Goal: Task Accomplishment & Management: Manage account settings

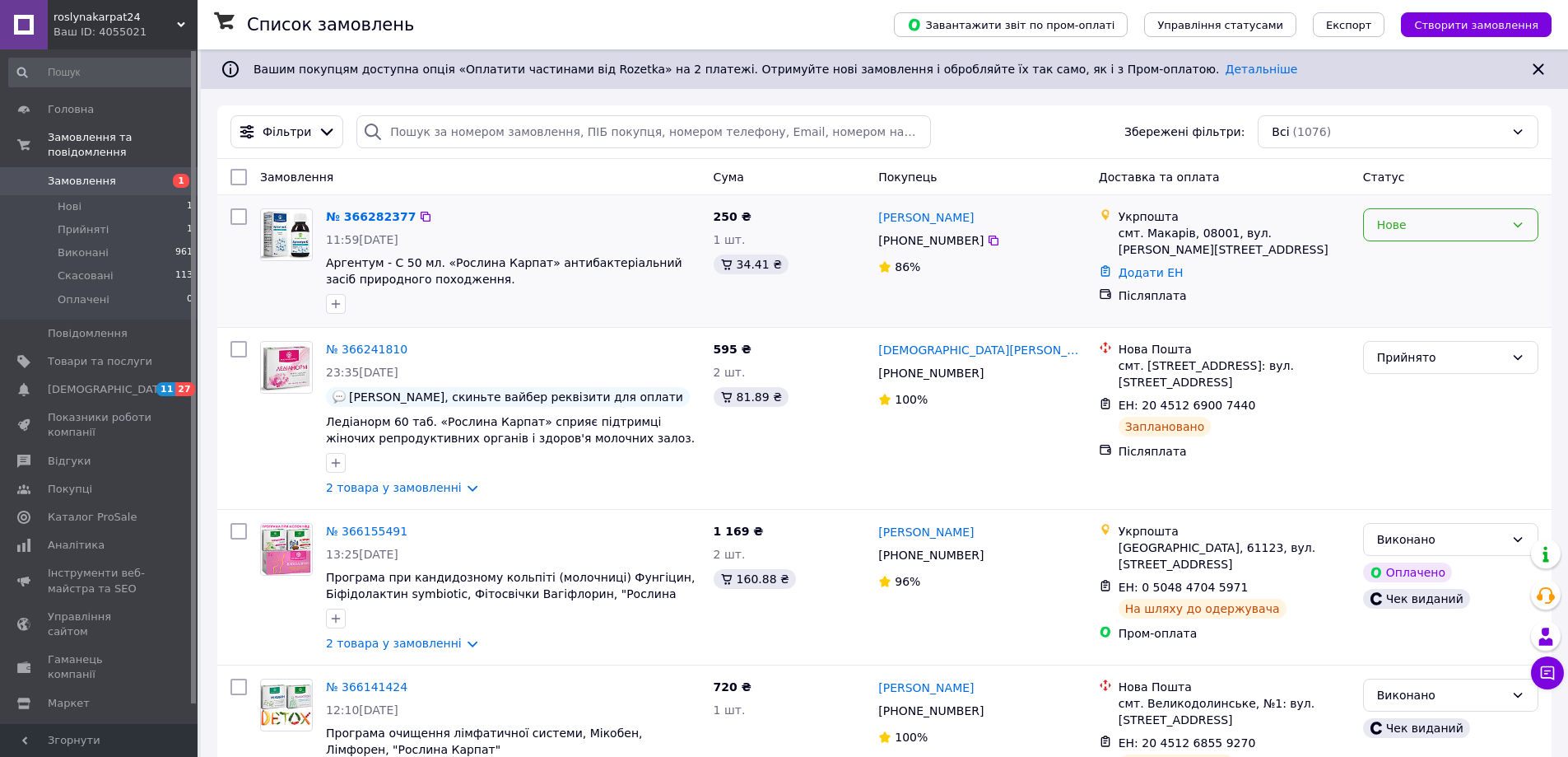
click at [1470, 231] on div "Нове" at bounding box center [1441, 224] width 128 height 18
click at [1440, 255] on li "Прийнято" at bounding box center [1451, 261] width 173 height 29
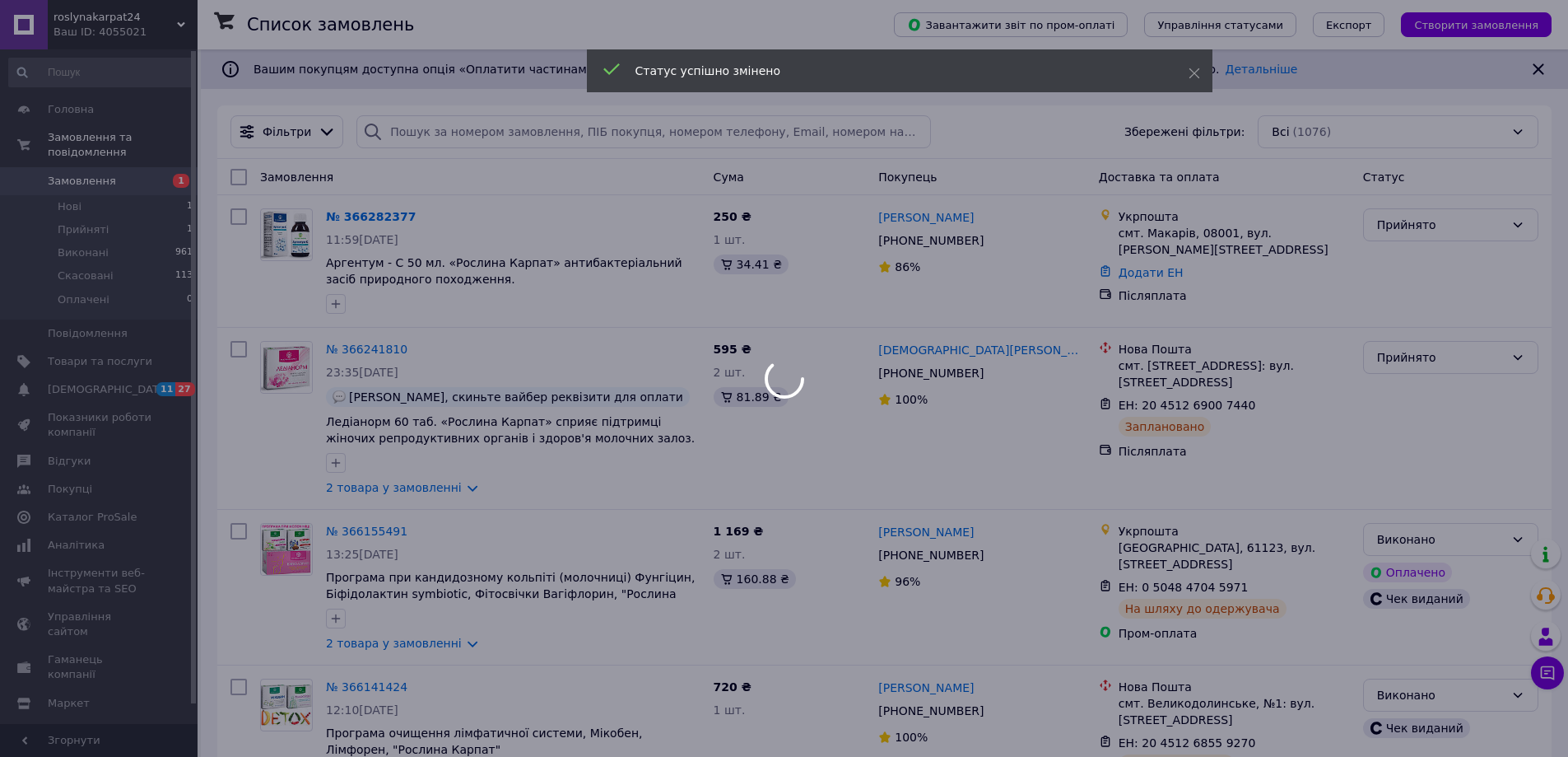
drag, startPoint x: 378, startPoint y: 345, endPoint x: 366, endPoint y: 350, distance: 13.0
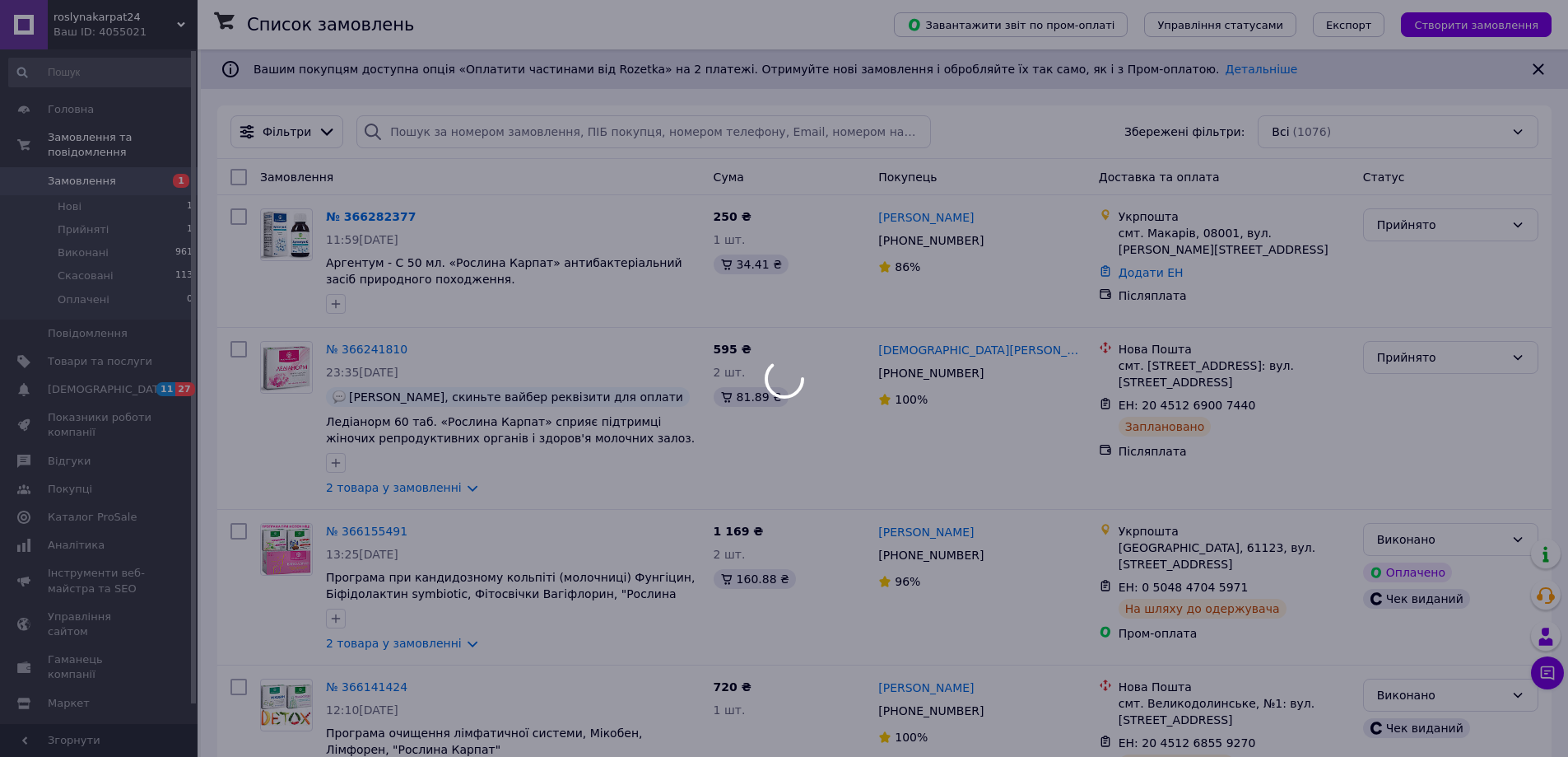
drag, startPoint x: 366, startPoint y: 350, endPoint x: 365, endPoint y: 332, distance: 18.0
drag, startPoint x: 365, startPoint y: 332, endPoint x: 356, endPoint y: 341, distance: 12.7
drag, startPoint x: 358, startPoint y: 339, endPoint x: 398, endPoint y: 299, distance: 56.6
click at [398, 299] on div at bounding box center [784, 378] width 1568 height 757
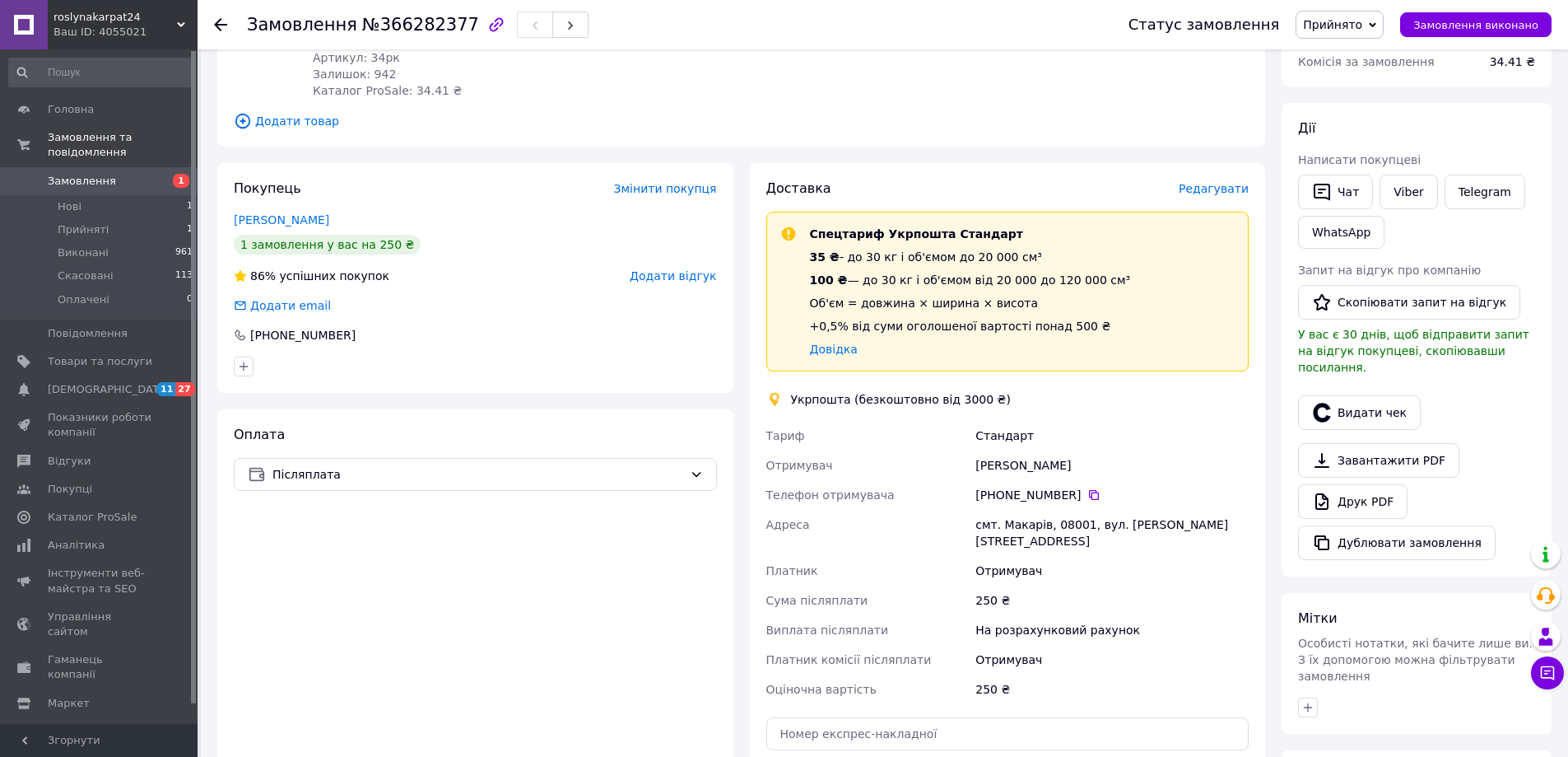
scroll to position [82, 0]
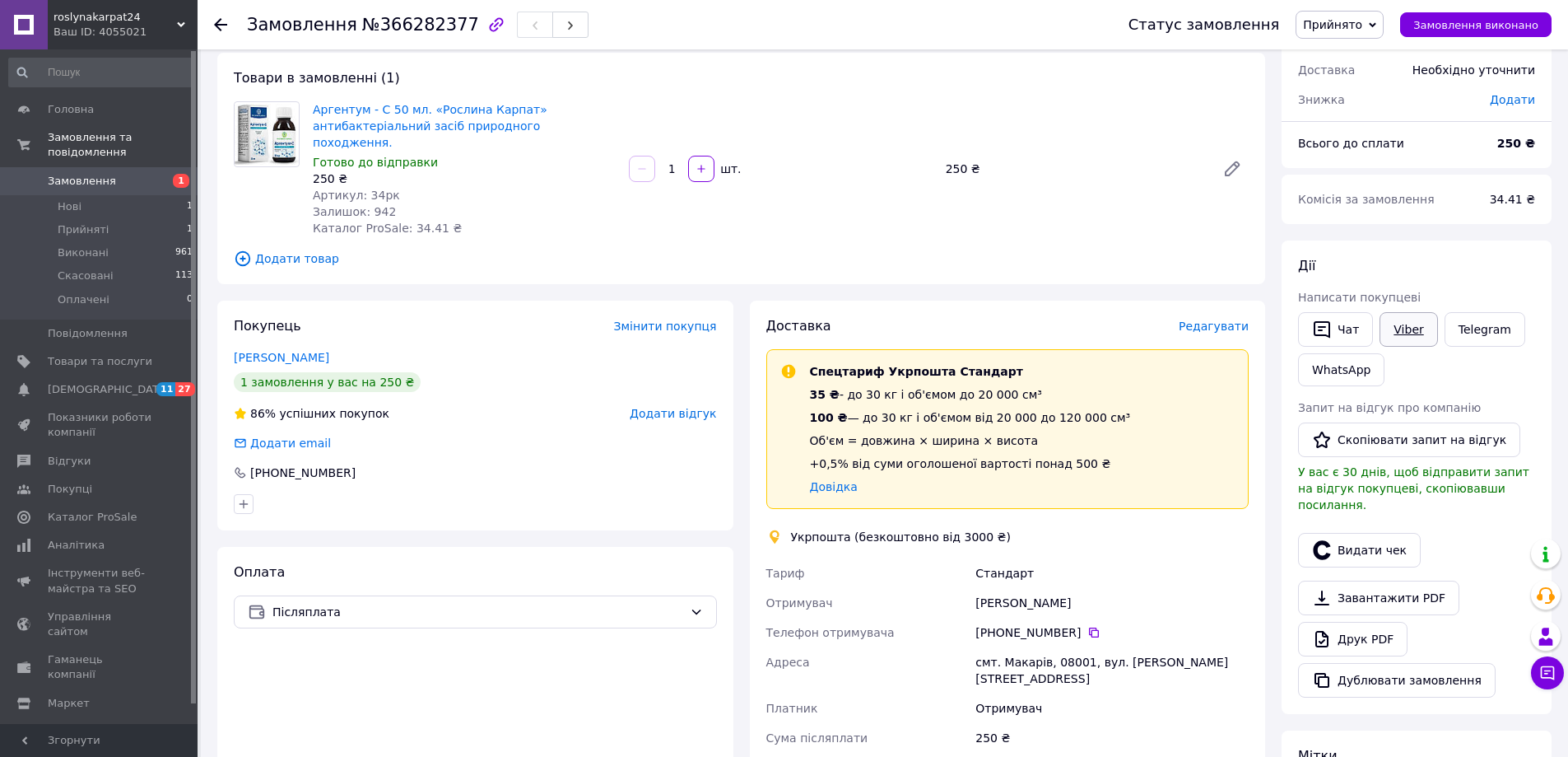
click at [1412, 322] on link "Viber" at bounding box center [1408, 329] width 58 height 35
click at [901, 647] on div "Адреса" at bounding box center [868, 670] width 210 height 46
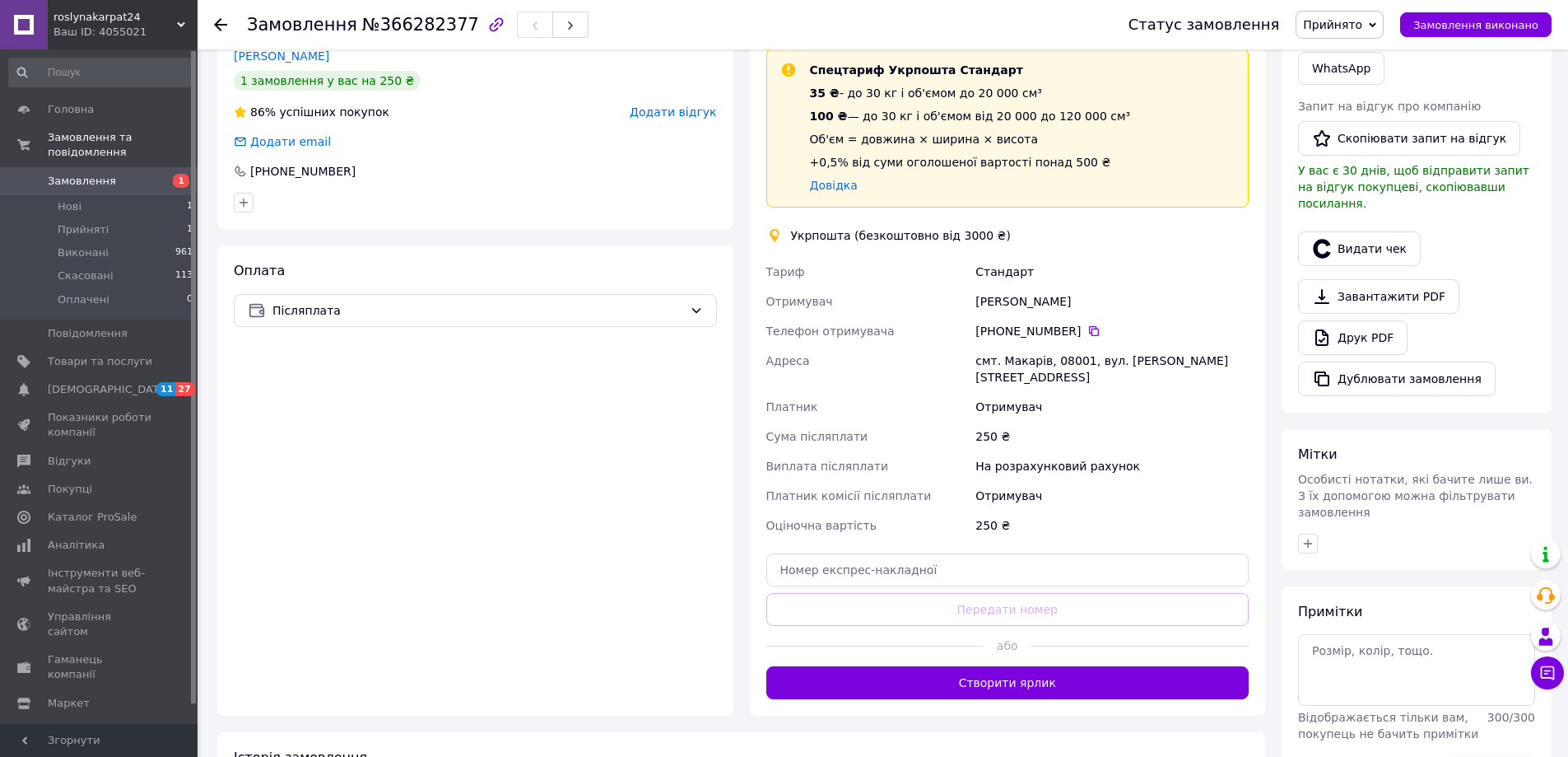
scroll to position [412, 0]
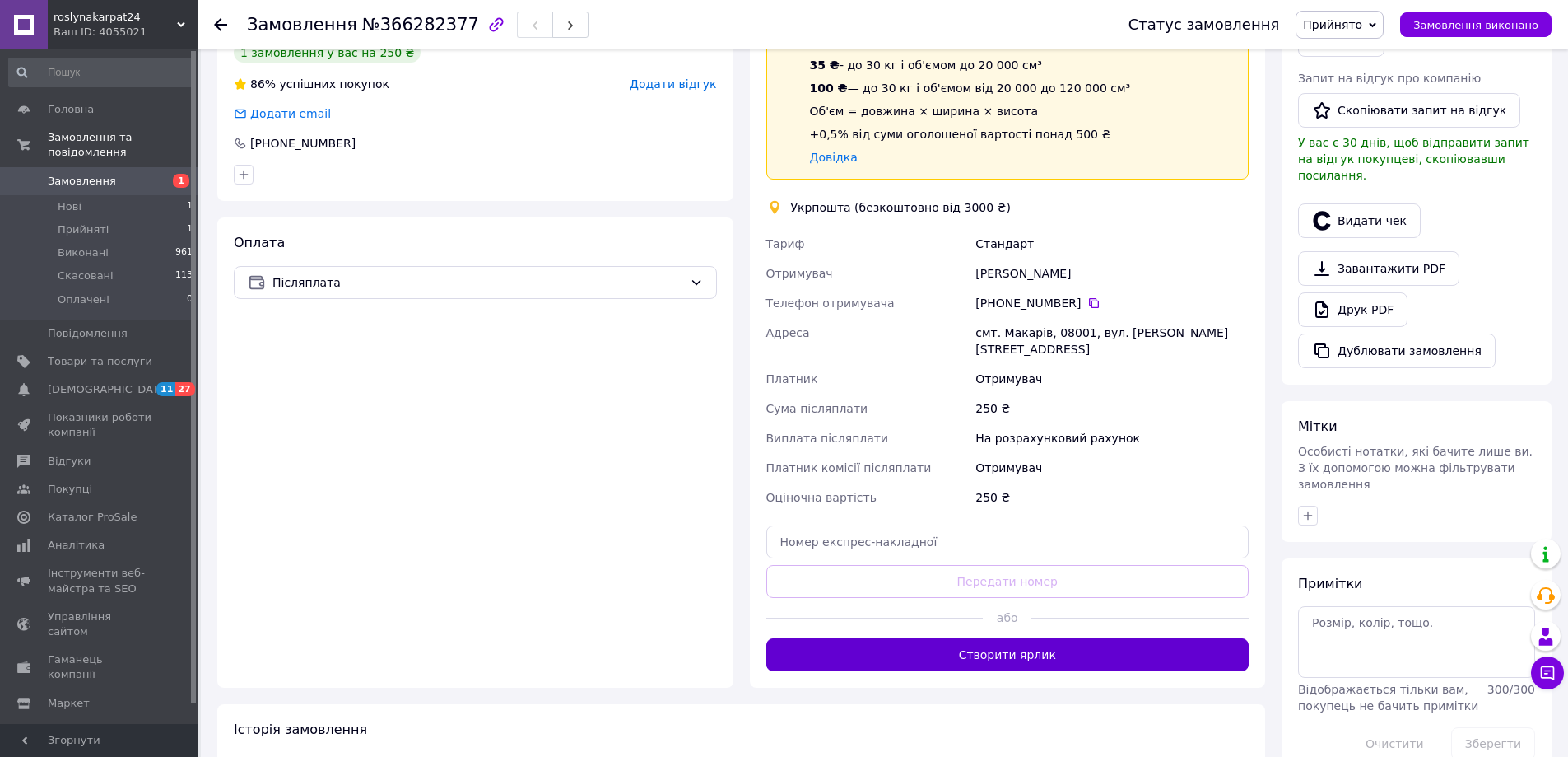
click at [1012, 643] on button "Створити ярлик" at bounding box center [1008, 654] width 483 height 33
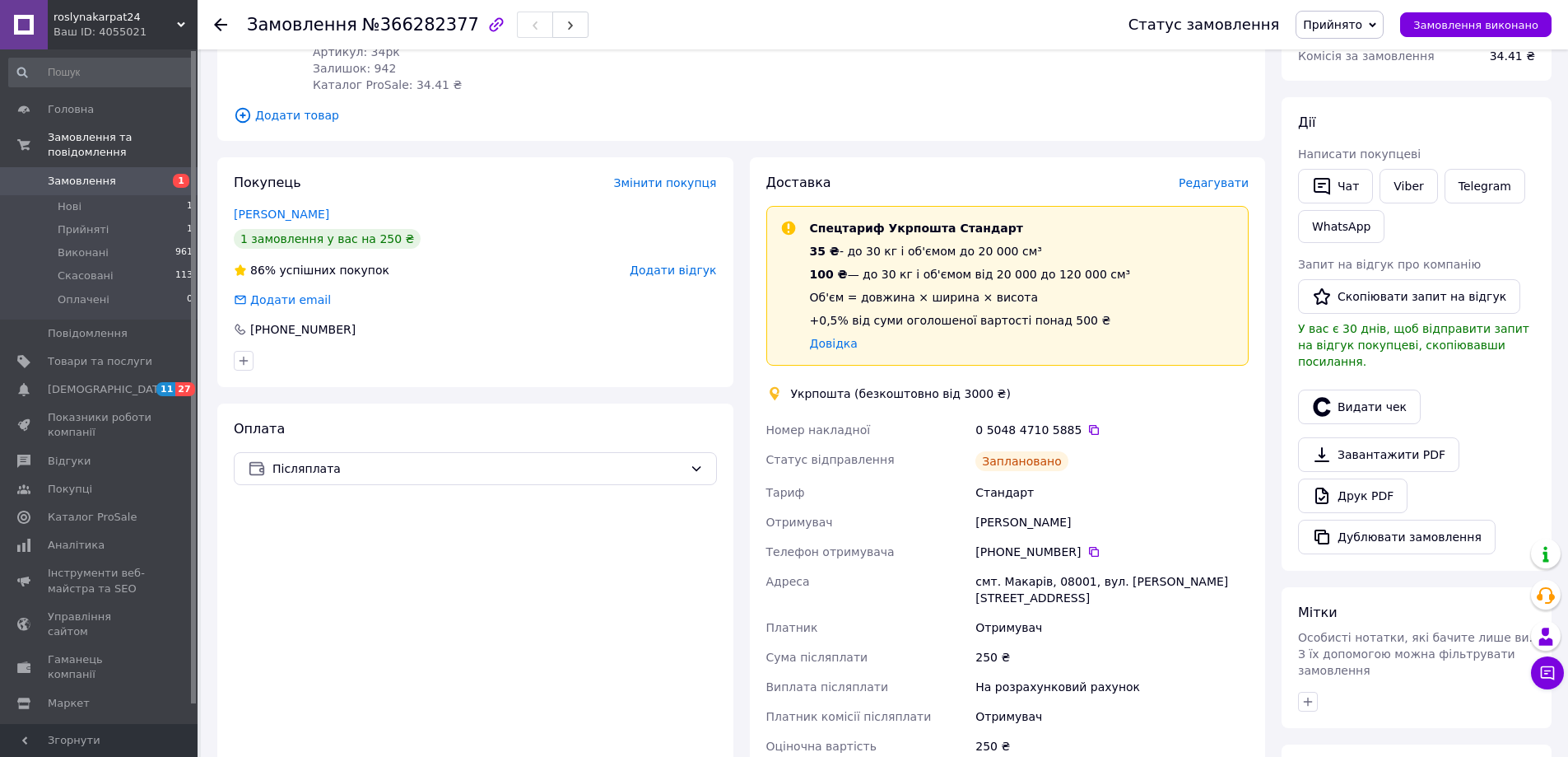
scroll to position [0, 0]
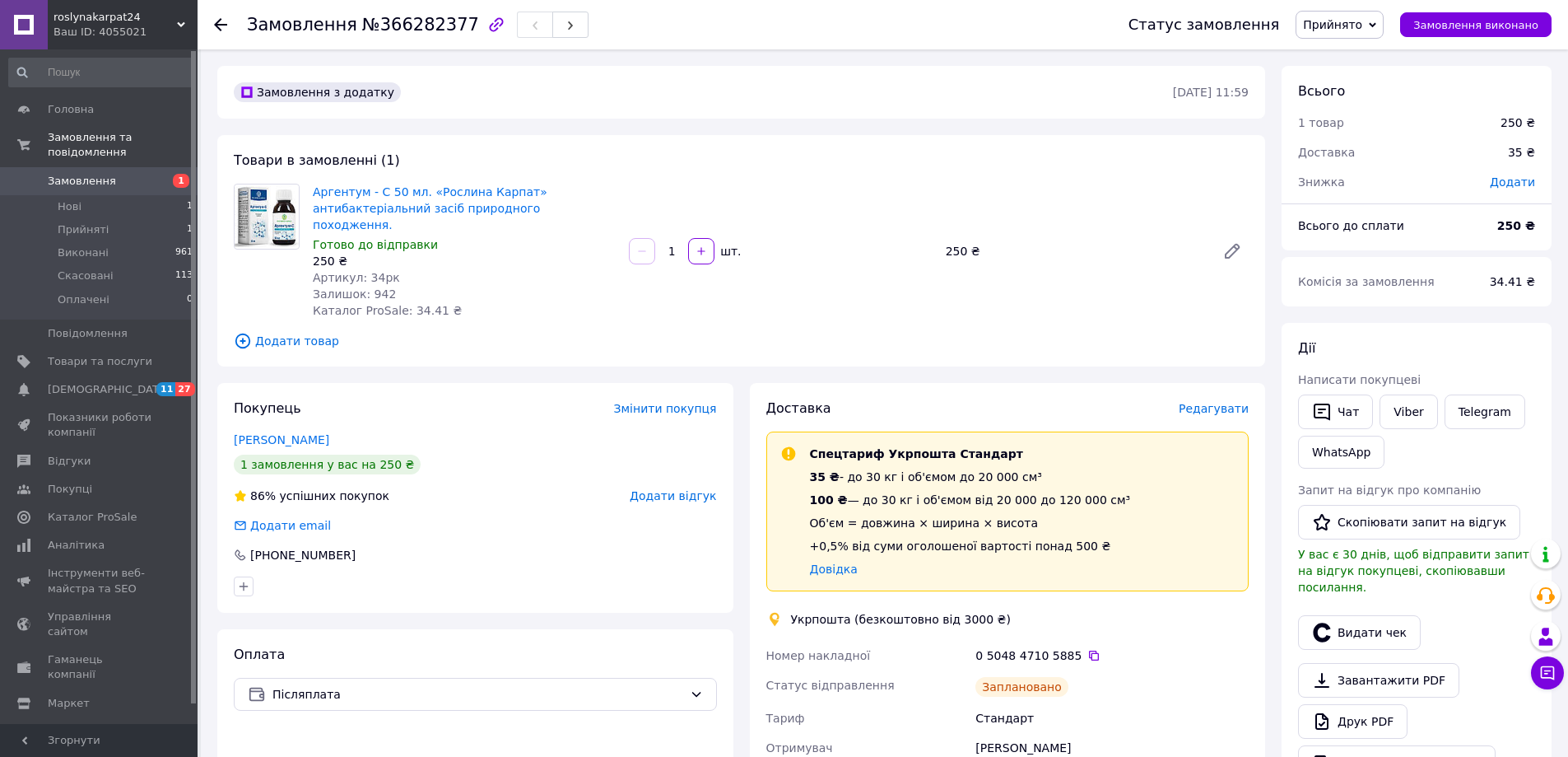
click at [130, 27] on div "Ваш ID: 4055021" at bounding box center [125, 32] width 144 height 15
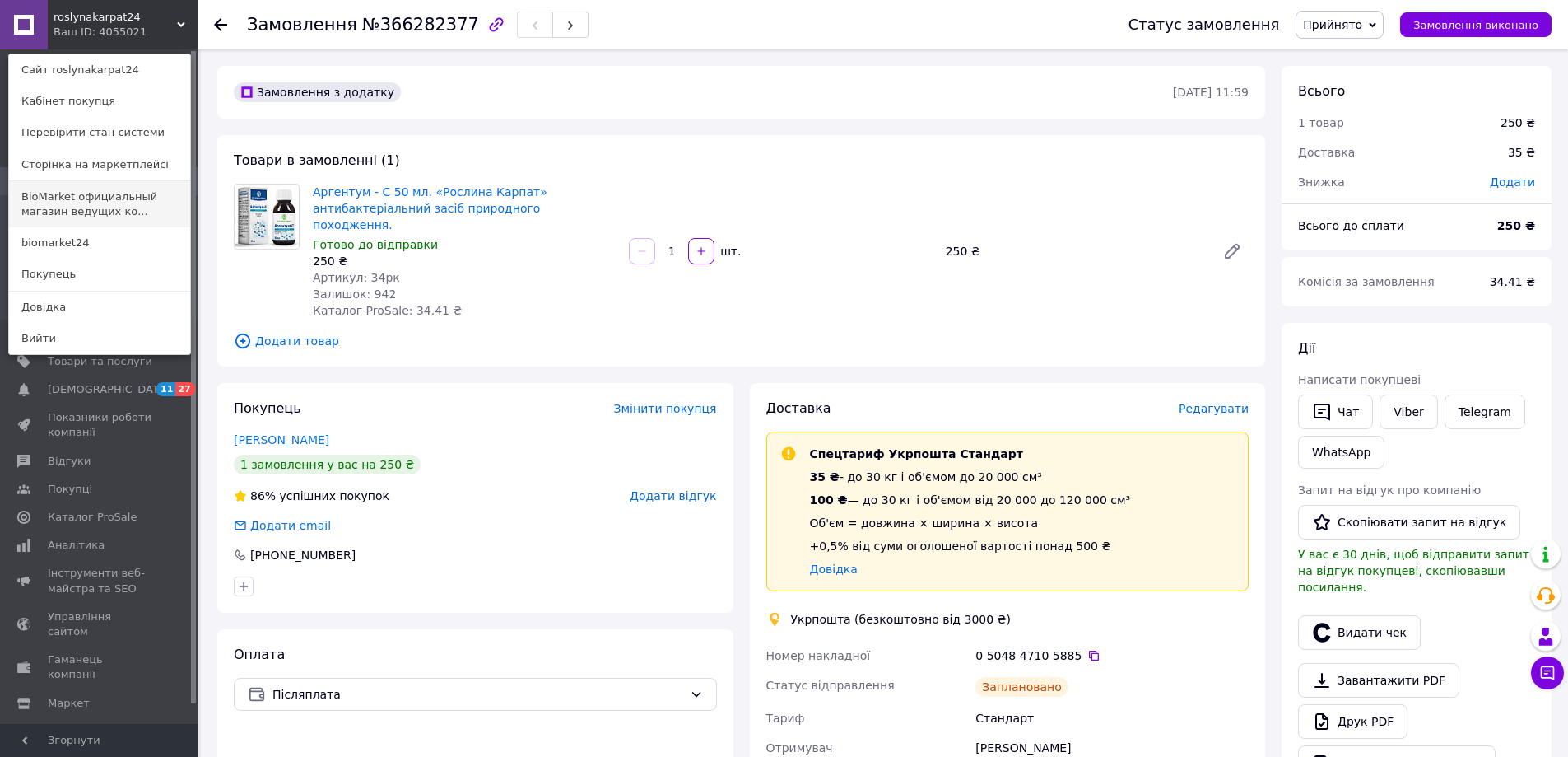
click at [87, 195] on link "BioMarket официальный магазин ведущих ко..." at bounding box center [99, 205] width 181 height 46
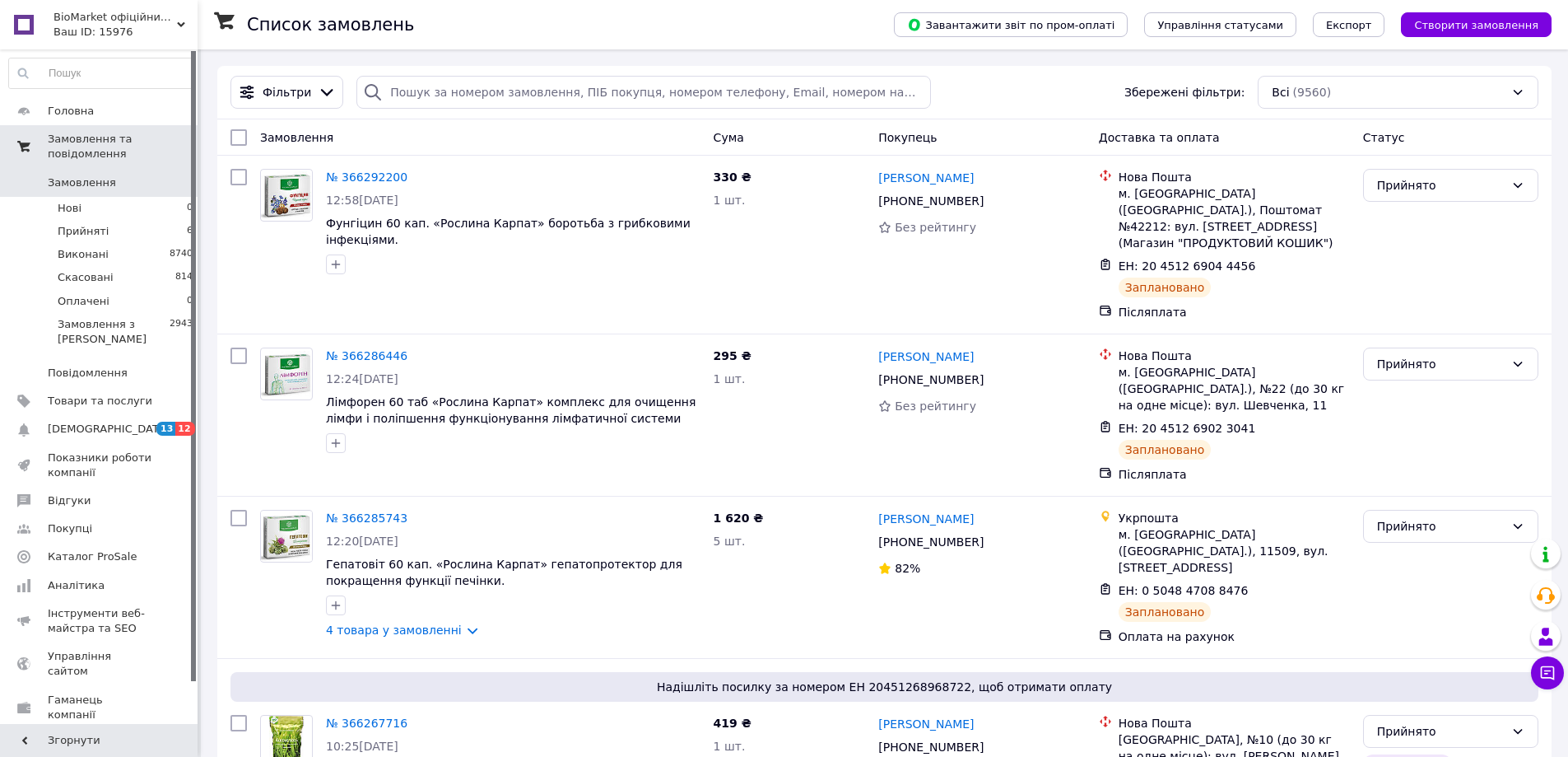
drag, startPoint x: 0, startPoint y: 0, endPoint x: 93, endPoint y: 147, distance: 173.9
drag, startPoint x: 93, startPoint y: 147, endPoint x: 601, endPoint y: 298, distance: 530.0
click at [601, 298] on div "№ 366292200 12:58, 12.10.2025 Фунгіцин 60 кап. «Рослина Карпат» боротьба з гриб…" at bounding box center [481, 245] width 454 height 164
click at [61, 22] on span "BioMarket офіційний магазин провідних компаній." at bounding box center [115, 17] width 123 height 15
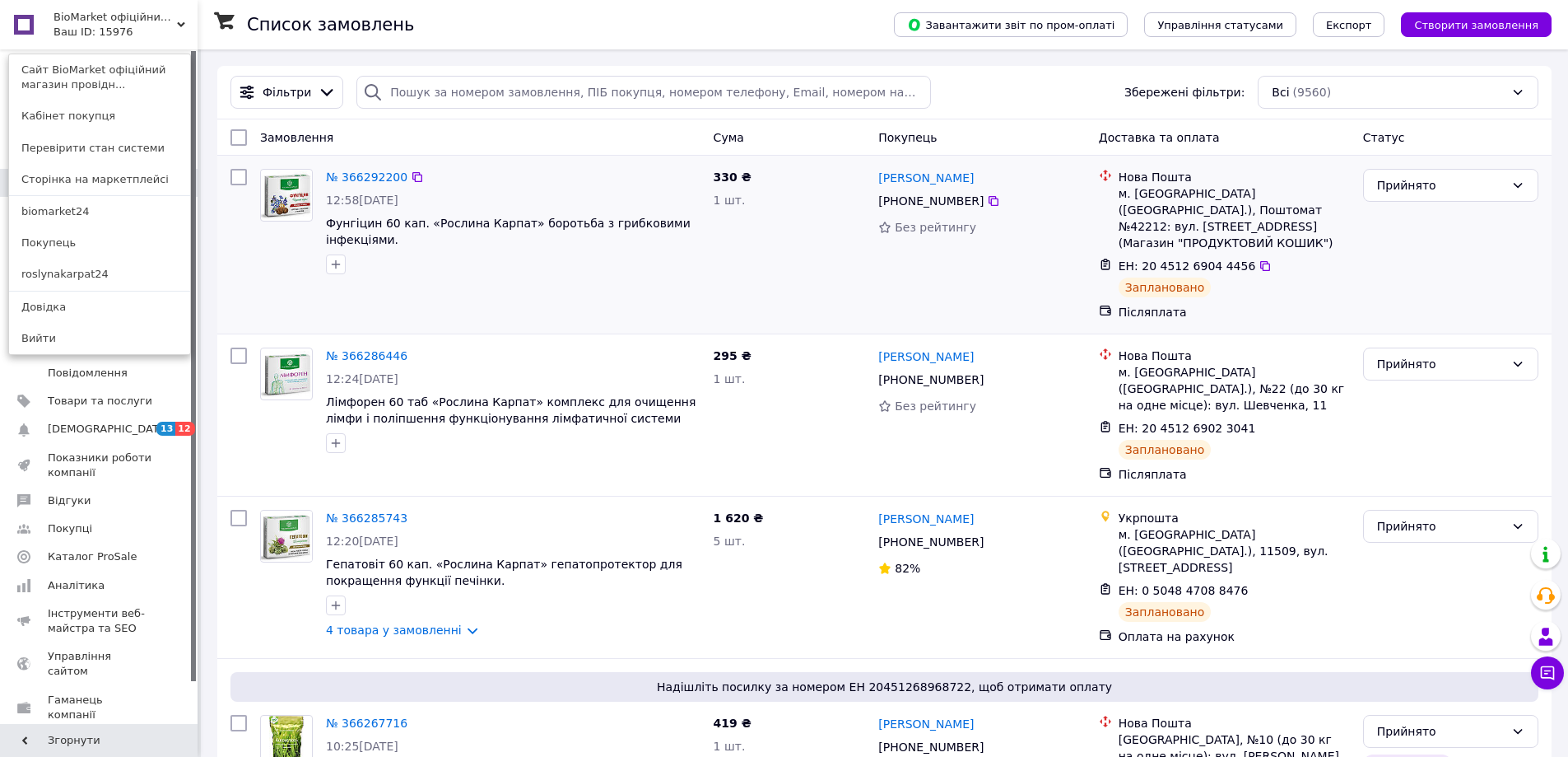
click at [606, 281] on div "№ 366292200 12:58, 12.10.2025 Фунгіцин 60 кап. «Рослина Карпат» боротьба з гриб…" at bounding box center [514, 222] width 388 height 119
click at [86, 21] on span "BioMarket офіційний магазин провідних компаній." at bounding box center [115, 17] width 123 height 15
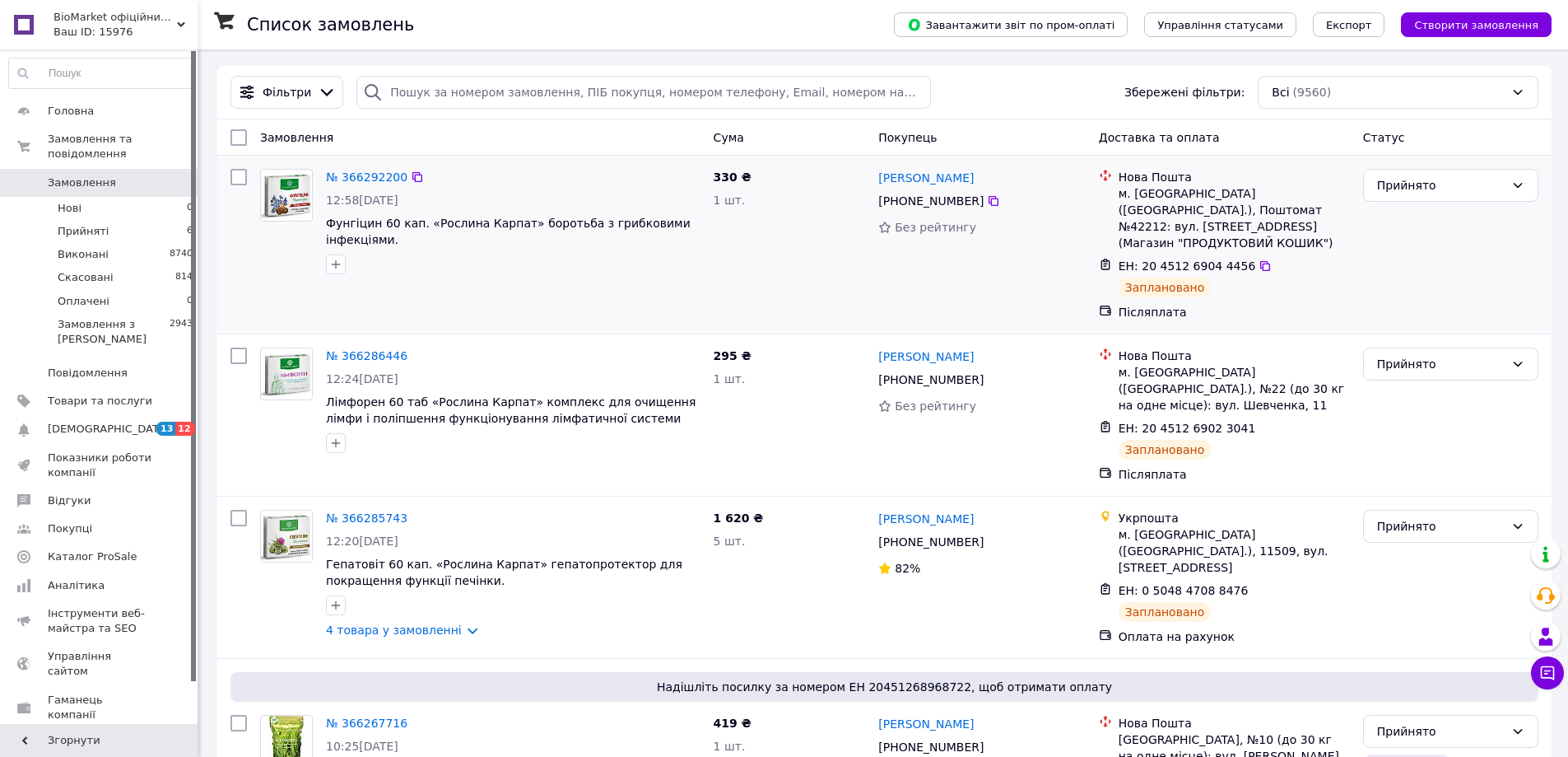
click at [621, 269] on div at bounding box center [513, 264] width 382 height 26
